Goal: Find specific page/section: Find specific page/section

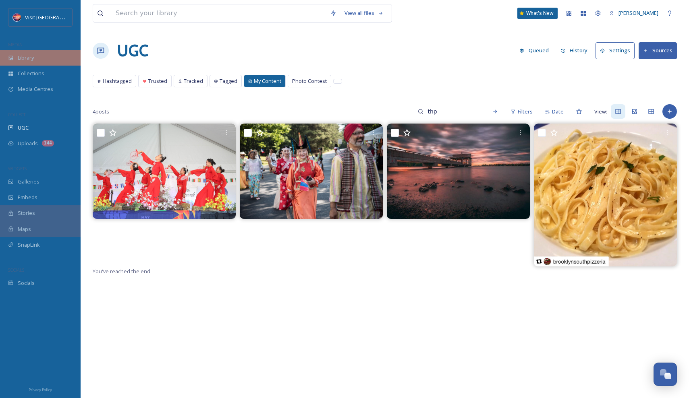
click at [26, 57] on span "Library" at bounding box center [26, 58] width 16 height 8
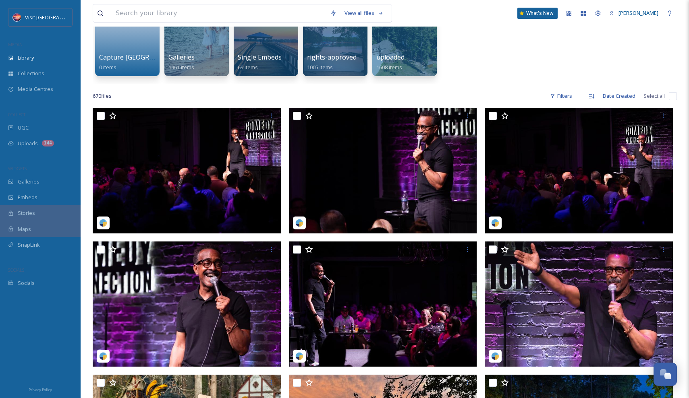
scroll to position [96, 0]
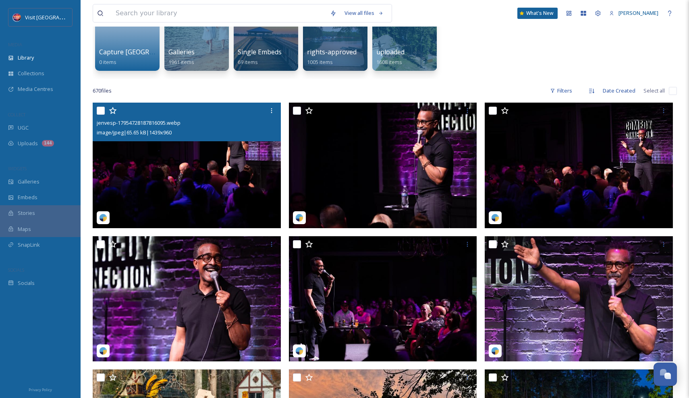
click at [100, 110] on input "checkbox" at bounding box center [101, 111] width 8 height 8
checkbox input "true"
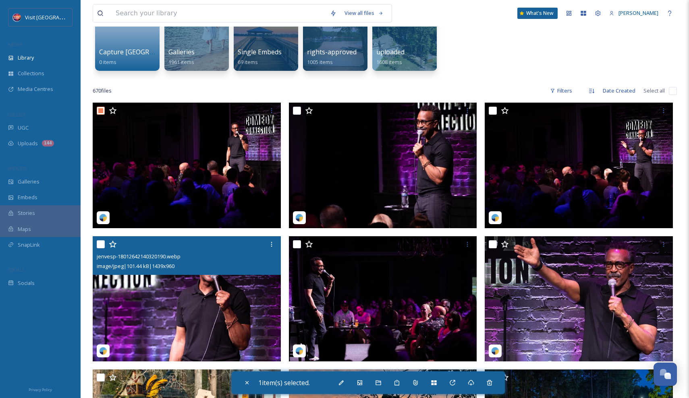
click at [100, 244] on input "checkbox" at bounding box center [101, 244] width 8 height 8
checkbox input "true"
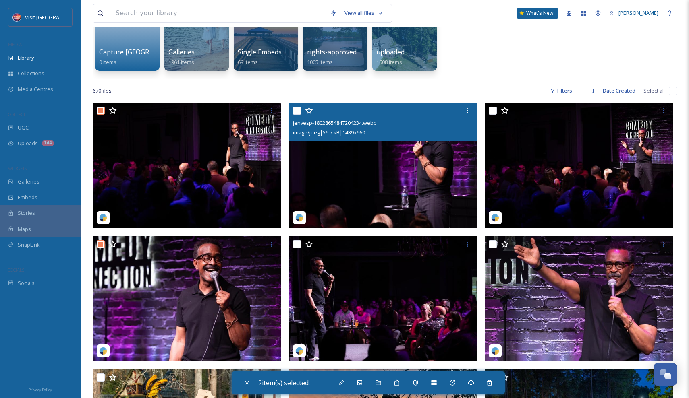
click at [296, 111] on input "checkbox" at bounding box center [297, 111] width 8 height 8
checkbox input "true"
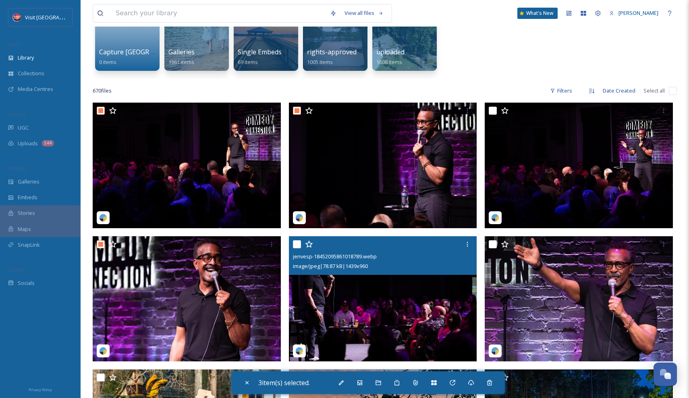
click at [297, 242] on input "checkbox" at bounding box center [297, 244] width 8 height 8
checkbox input "true"
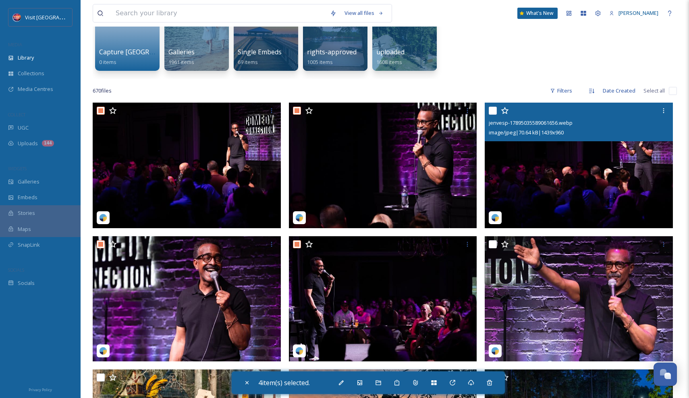
click at [494, 112] on input "checkbox" at bounding box center [493, 111] width 8 height 8
checkbox input "true"
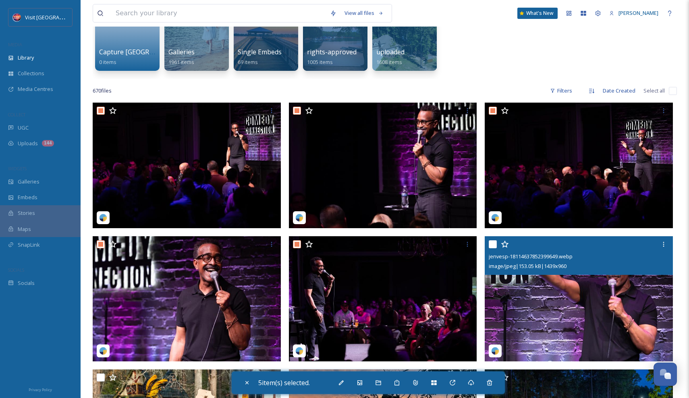
click at [493, 244] on input "checkbox" at bounding box center [493, 244] width 8 height 8
checkbox input "true"
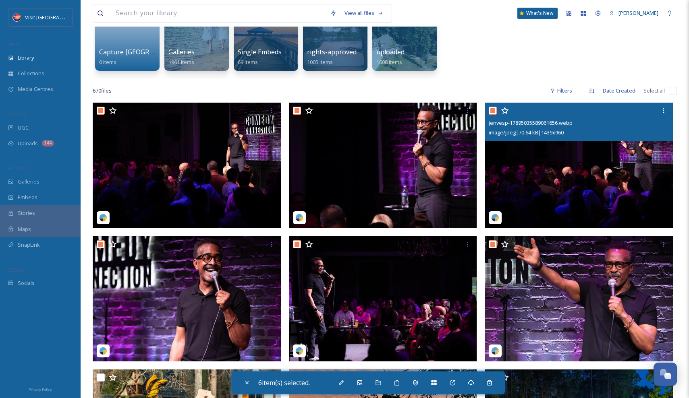
click at [549, 166] on img at bounding box center [579, 166] width 188 height 126
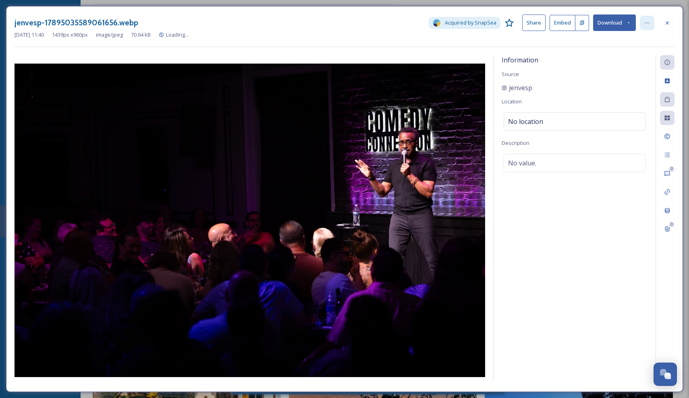
click at [650, 20] on div at bounding box center [647, 23] width 15 height 15
click at [667, 20] on icon at bounding box center [667, 23] width 6 height 6
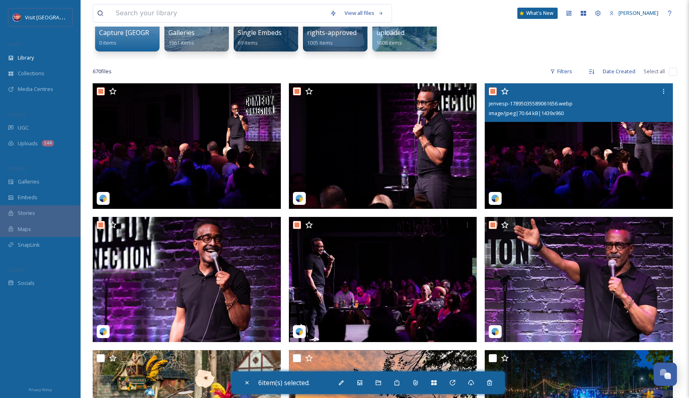
scroll to position [107, 0]
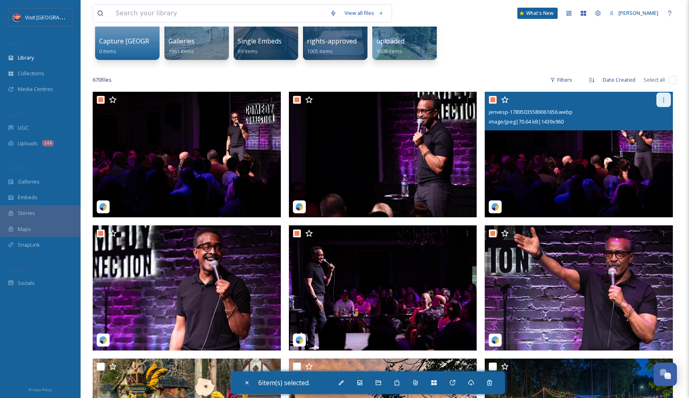
click at [659, 100] on div at bounding box center [663, 100] width 15 height 15
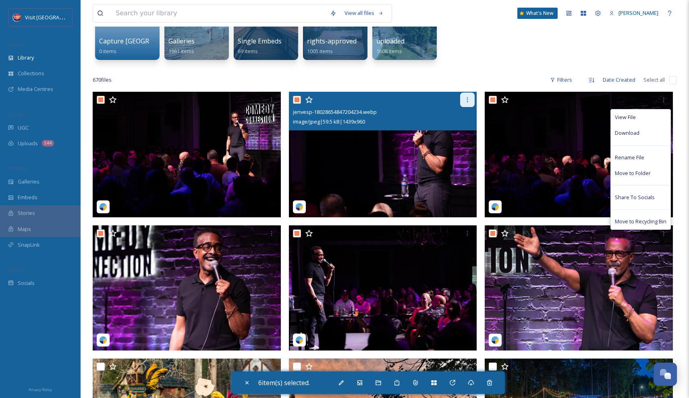
click at [465, 102] on icon at bounding box center [467, 100] width 6 height 6
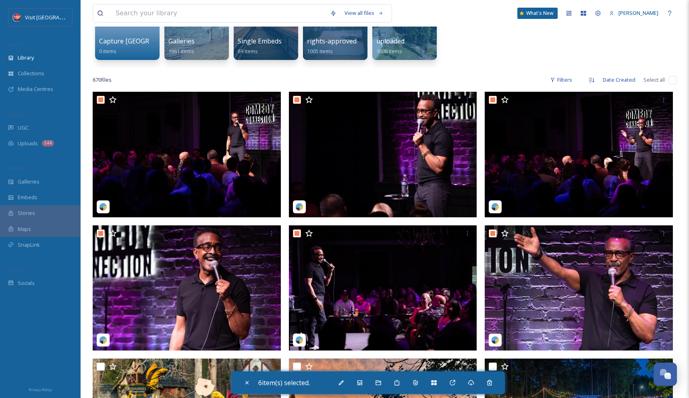
click at [516, 60] on div "Capture Lake [PERSON_NAME] 0 items Galleries 1961 items Single Embeds 69 items …" at bounding box center [385, 21] width 584 height 93
click at [277, 13] on input at bounding box center [219, 13] width 214 height 18
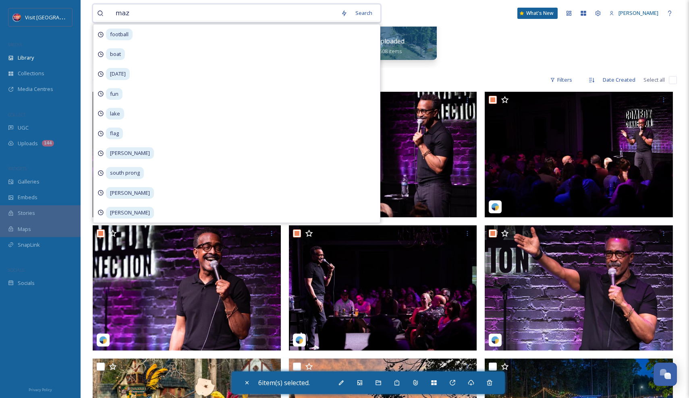
type input "maze"
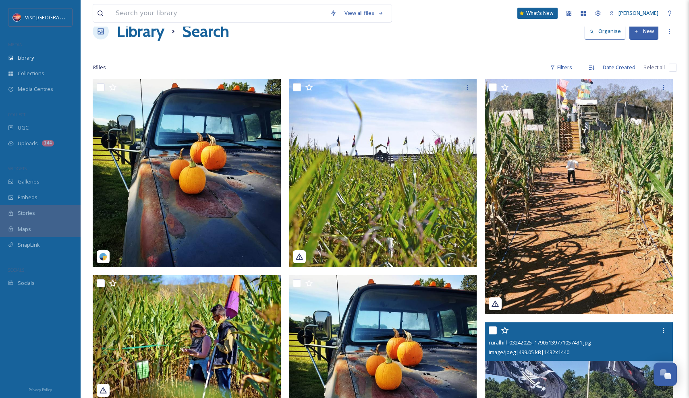
scroll to position [17, 0]
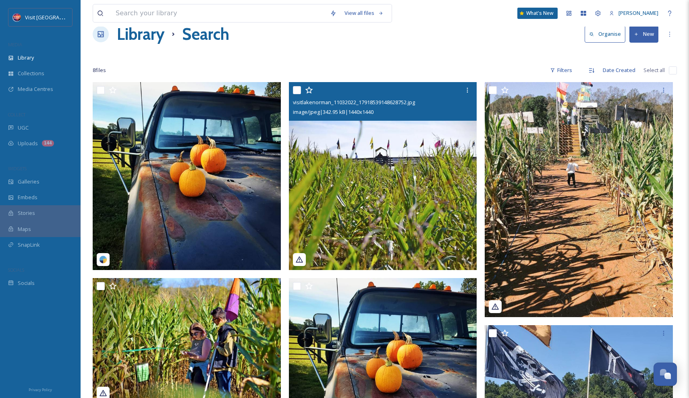
click at [418, 171] on img at bounding box center [383, 176] width 188 height 188
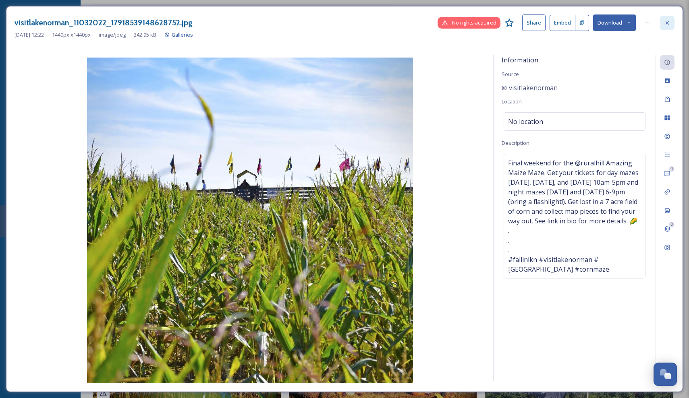
click at [668, 23] on icon at bounding box center [667, 23] width 6 height 6
